Goal: Navigation & Orientation: Find specific page/section

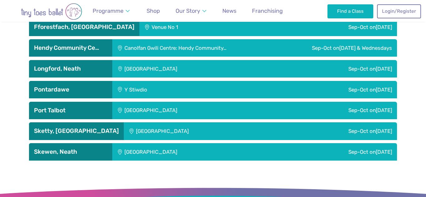
scroll to position [1070, 0]
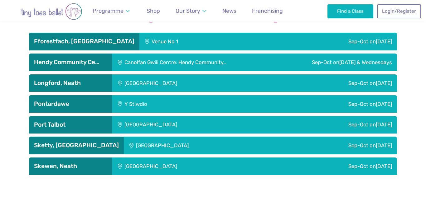
click at [87, 121] on h3 "Port Talbot" at bounding box center [70, 124] width 73 height 7
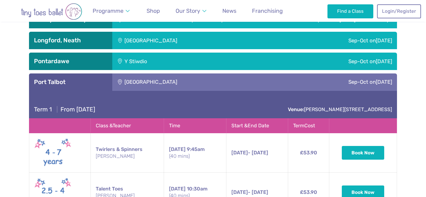
scroll to position [1107, 0]
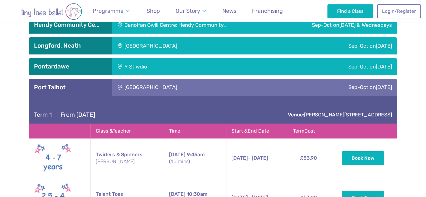
click at [74, 84] on h3 "Port Talbot" at bounding box center [70, 87] width 73 height 7
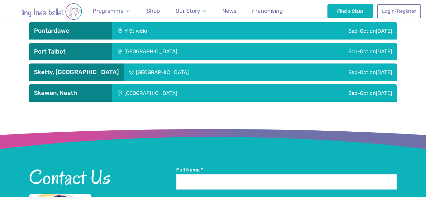
scroll to position [1154, 0]
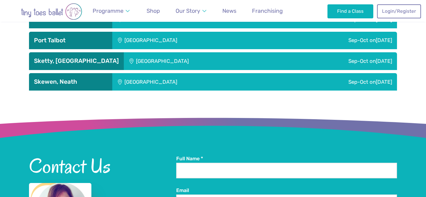
click at [76, 78] on h3 "Skewen, Neath" at bounding box center [70, 81] width 73 height 7
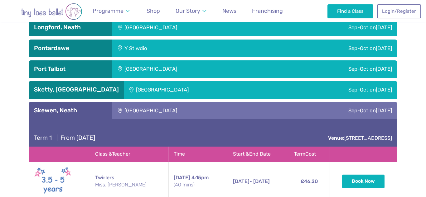
scroll to position [1125, 0]
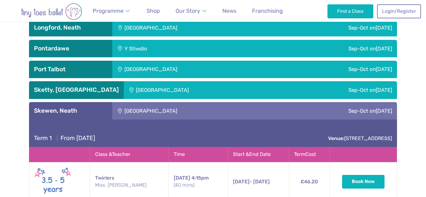
click at [71, 107] on h3 "Skewen, Neath" at bounding box center [70, 110] width 73 height 7
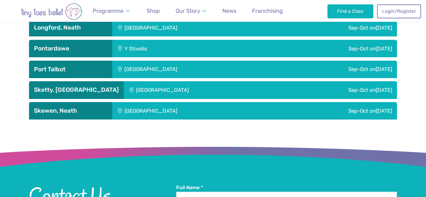
click at [86, 86] on h3 "Sketty, [GEOGRAPHIC_DATA]" at bounding box center [76, 89] width 85 height 7
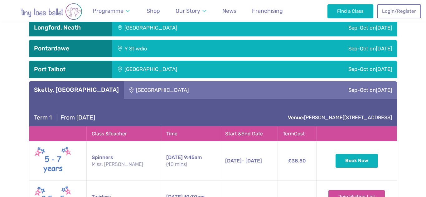
click at [86, 86] on h3 "Sketty, [GEOGRAPHIC_DATA]" at bounding box center [76, 89] width 85 height 7
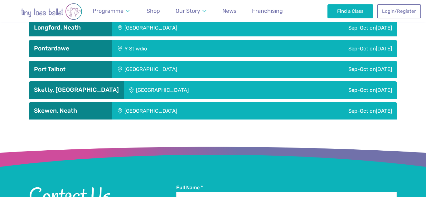
click at [85, 66] on h3 "Port Talbot" at bounding box center [70, 69] width 73 height 7
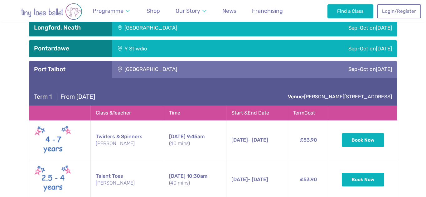
click at [85, 66] on h3 "Port Talbot" at bounding box center [70, 69] width 73 height 7
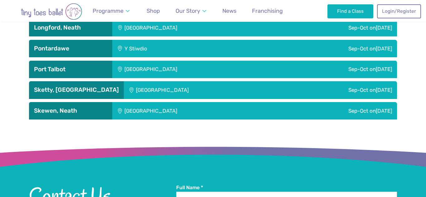
click at [86, 81] on div "Sketty, [GEOGRAPHIC_DATA]" at bounding box center [76, 89] width 95 height 17
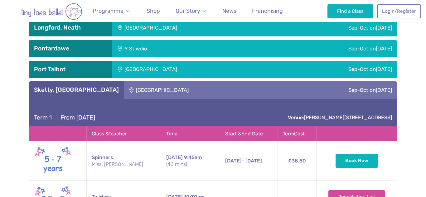
click at [92, 86] on h3 "Sketty, [GEOGRAPHIC_DATA]" at bounding box center [76, 89] width 85 height 7
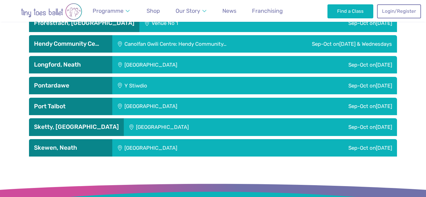
scroll to position [1082, 0]
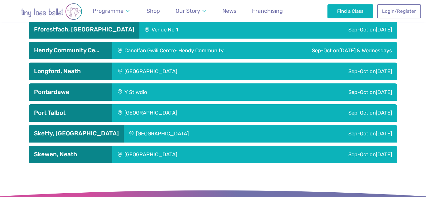
click at [92, 89] on h3 "Pontardawe" at bounding box center [70, 92] width 73 height 7
